Goal: Task Accomplishment & Management: Complete application form

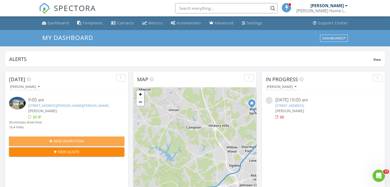
click at [77, 142] on span "New Inspection" at bounding box center [69, 141] width 30 height 5
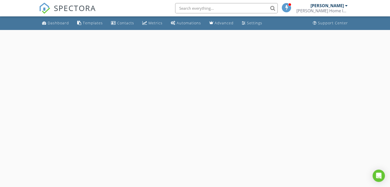
select select "7"
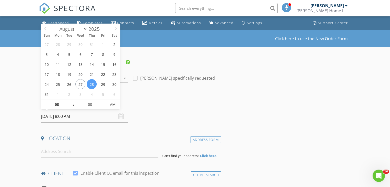
click at [52, 117] on input "08/28/2025 8:00 AM" at bounding box center [84, 116] width 87 height 13
type input "08/29/2025 8:00 AM"
type input "05"
type input "08/29/2025 8:05 AM"
click at [105, 101] on span at bounding box center [104, 102] width 4 height 5
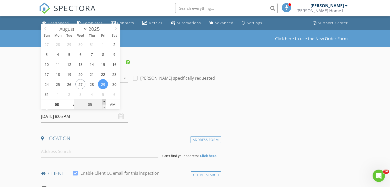
type input "10"
type input "08/29/2025 8:10 AM"
click at [105, 101] on span at bounding box center [104, 102] width 4 height 5
type input "15"
type input "08/29/2025 8:15 AM"
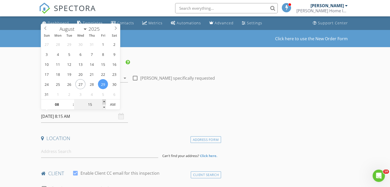
click at [105, 101] on span at bounding box center [104, 102] width 4 height 5
type input "20"
type input "08/29/2025 8:20 AM"
click at [105, 101] on span at bounding box center [104, 102] width 4 height 5
type input "25"
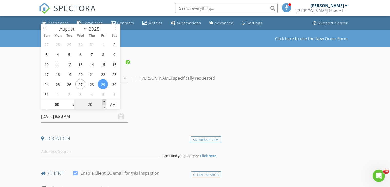
type input "08/29/2025 8:25 AM"
click at [105, 101] on span at bounding box center [104, 102] width 4 height 5
type input "30"
type input "08/29/2025 8:30 AM"
click at [105, 101] on span at bounding box center [104, 102] width 4 height 5
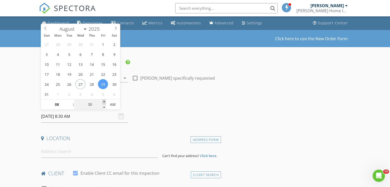
type input "35"
type input "08/29/2025 8:35 AM"
click at [105, 101] on span at bounding box center [104, 102] width 4 height 5
type input "30"
type input "08/29/2025 8:30 AM"
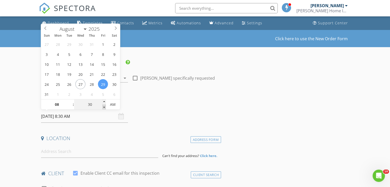
click at [104, 107] on span at bounding box center [104, 107] width 4 height 5
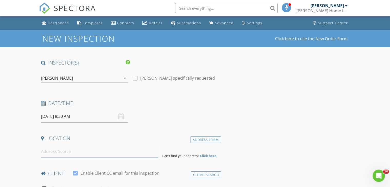
click at [89, 152] on input at bounding box center [99, 151] width 117 height 13
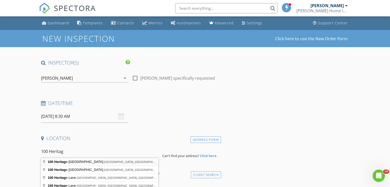
type input "100 Heritage Hills Drive, Spartanburg, SC, USA"
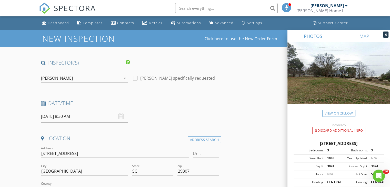
click at [387, 32] on div at bounding box center [385, 35] width 5 height 6
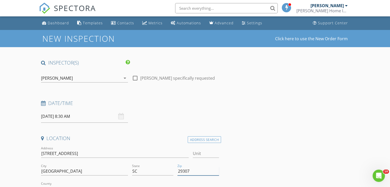
click at [200, 169] on input "29307" at bounding box center [198, 171] width 41 height 8
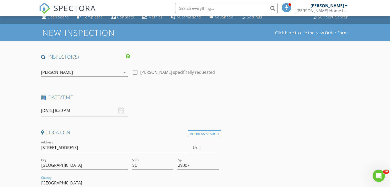
scroll to position [113, 0]
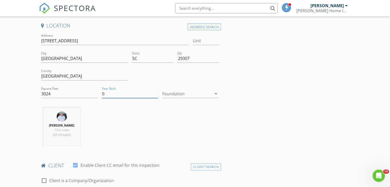
type input "0"
click at [216, 92] on icon "arrow_drop_down" at bounding box center [216, 94] width 6 height 6
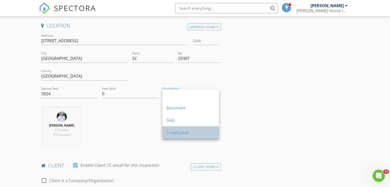
click at [195, 132] on div "Crawlspace" at bounding box center [191, 133] width 48 height 6
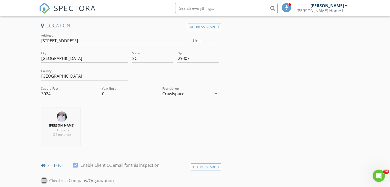
scroll to position [218, 0]
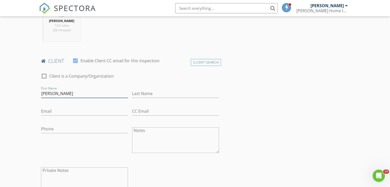
type input "Melissa"
click at [141, 94] on input "Gamrell" at bounding box center [175, 94] width 87 height 8
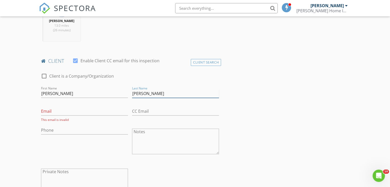
type input "Gambrell"
click at [93, 114] on input "Email" at bounding box center [84, 111] width 87 height 8
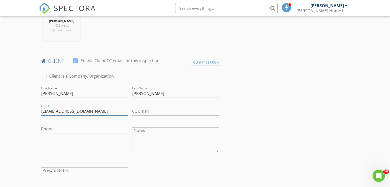
type input "mhetrick@hotmail.com"
type input "391-641-3006"
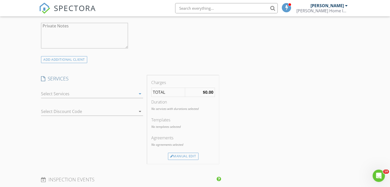
click at [141, 92] on icon "arrow_drop_down" at bounding box center [140, 94] width 6 height 6
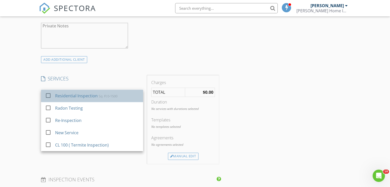
click at [127, 95] on div "Residential Inspection Sq. Ft 0-1500" at bounding box center [97, 96] width 84 height 10
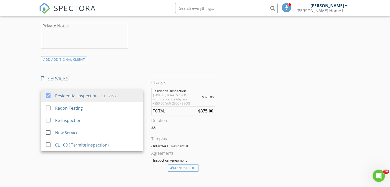
click at [240, 121] on div "INSPECTOR(S) check_box Phil Knox PRIMARY Phil Knox arrow_drop_down check_box_ou…" at bounding box center [195, 123] width 312 height 853
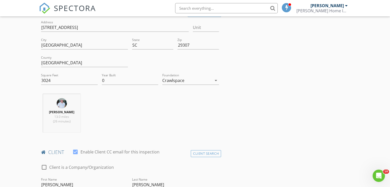
scroll to position [137, 0]
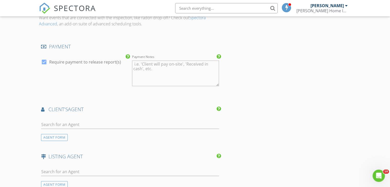
scroll to position [547, 0]
click at [125, 123] on input "text" at bounding box center [130, 124] width 178 height 8
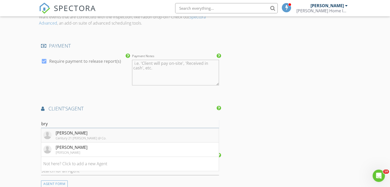
type input "bry"
click at [135, 139] on li "Bryce Byrd Century 21 Blackwell @ Co." at bounding box center [130, 135] width 178 height 14
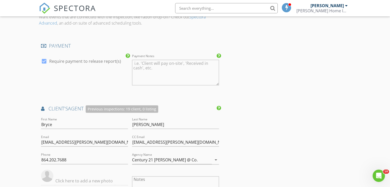
scroll to position [672, 0]
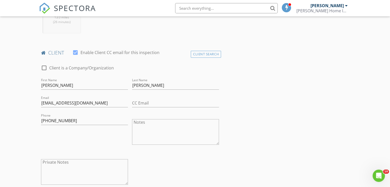
scroll to position [236, 0]
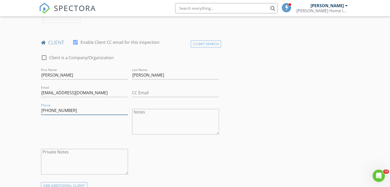
click at [45, 110] on input "391-641-3006" at bounding box center [84, 110] width 87 height 8
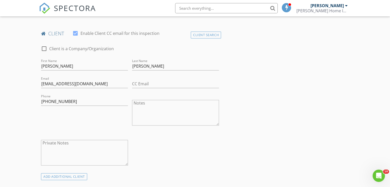
scroll to position [246, 0]
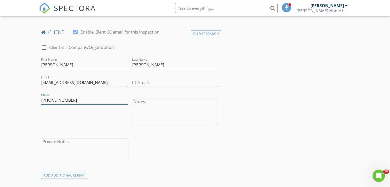
click at [48, 101] on input "316-413-0060" at bounding box center [84, 100] width 87 height 8
click at [48, 101] on input "314-130-06" at bounding box center [84, 100] width 87 height 8
type input "301-641-3006"
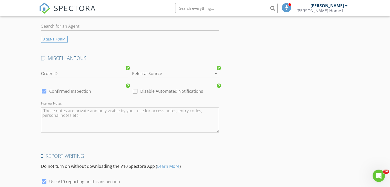
scroll to position [853, 0]
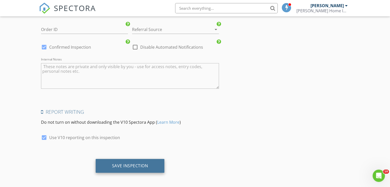
click at [141, 166] on div "Save Inspection" at bounding box center [130, 165] width 36 height 5
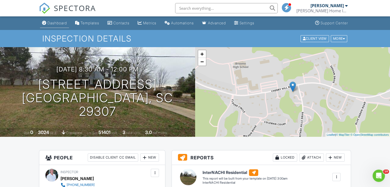
click at [60, 25] on div "Dashboard" at bounding box center [57, 23] width 20 height 4
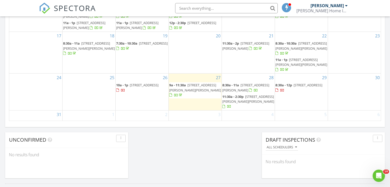
scroll to position [349, 0]
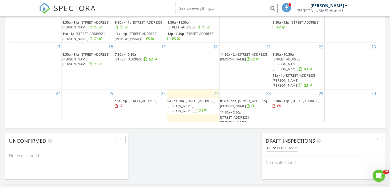
click at [190, 99] on span "527 Ward Wilson Trl, Duncan 29334" at bounding box center [191, 106] width 47 height 14
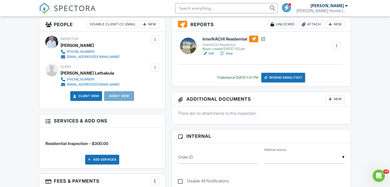
click at [228, 53] on link "View" at bounding box center [225, 53] width 13 height 5
